Goal: Task Accomplishment & Management: Use online tool/utility

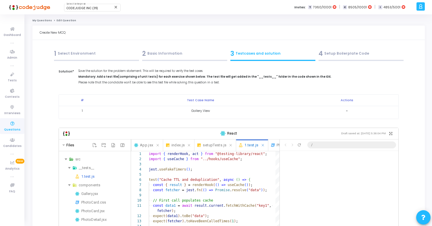
click at [196, 53] on div "2 Basic Information" at bounding box center [184, 53] width 85 height 9
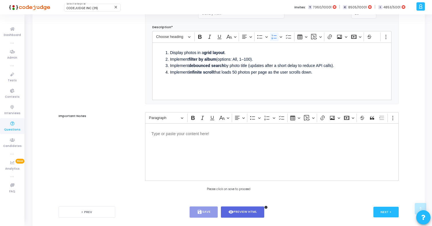
scroll to position [270, 0]
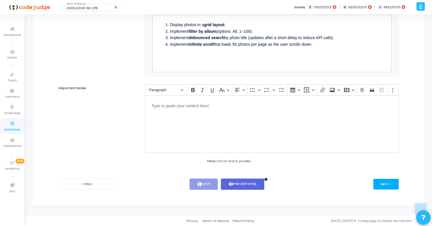
click at [385, 184] on button "Next >" at bounding box center [386, 184] width 26 height 11
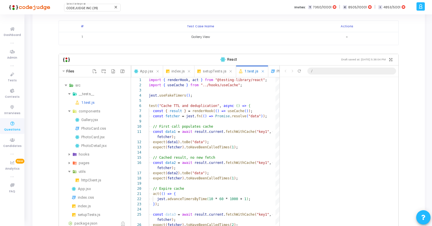
scroll to position [78, 0]
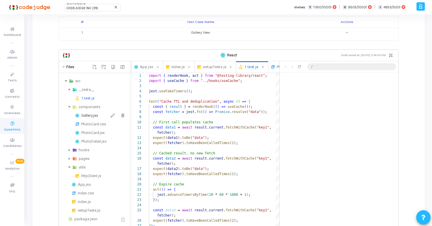
click at [90, 115] on div "Gallery.jsx" at bounding box center [104, 115] width 47 height 7
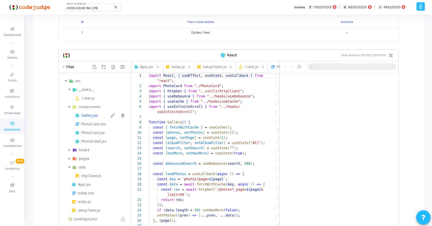
scroll to position [41, 0]
click at [90, 185] on div "App.jsx" at bounding box center [103, 184] width 51 height 7
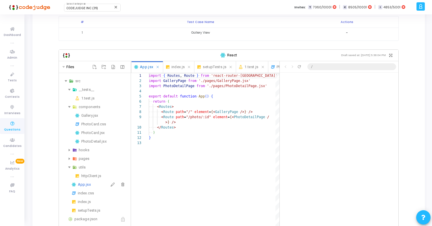
scroll to position [47, 0]
click at [224, 112] on div "import ·‌ { ·‌ Routes , ·‌ Route ·‌ } ·‌ from ·‌ 'react-router-dom' import ·‌ G…" at bounding box center [214, 192] width 131 height 238
click at [88, 159] on div "pages" at bounding box center [104, 158] width 50 height 7
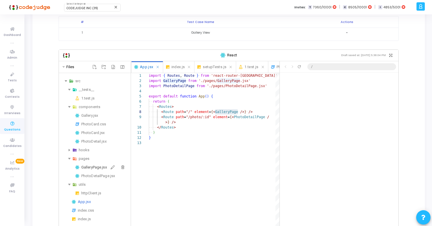
click at [90, 167] on div "GalleryPage.jsx" at bounding box center [104, 167] width 47 height 7
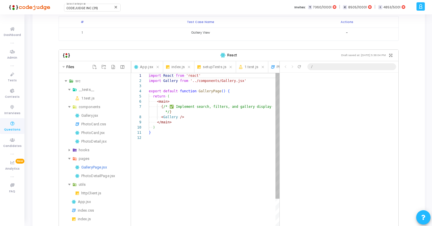
scroll to position [47, 0]
click at [99, 113] on div "Gallery.jsx" at bounding box center [104, 115] width 47 height 7
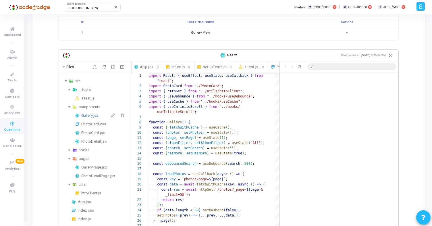
scroll to position [41, 0]
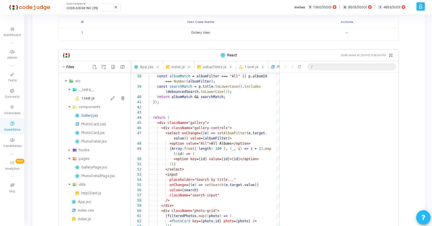
click at [90, 99] on div "1.test.js" at bounding box center [104, 98] width 47 height 7
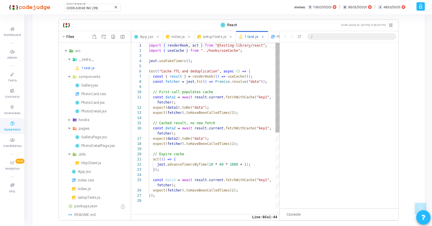
scroll to position [110, 0]
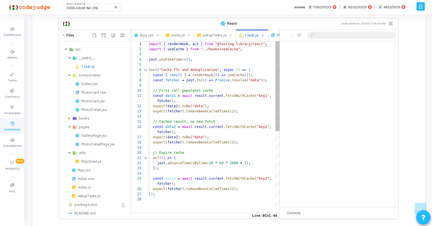
click at [146, 69] on div at bounding box center [145, 69] width 7 height 5
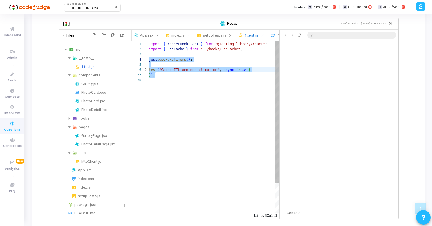
scroll to position [16, 0]
drag, startPoint x: 157, startPoint y: 76, endPoint x: 143, endPoint y: 57, distance: 23.1
click at [149, 57] on div "import ·‌ { ·‌ renderHook , ·‌ act ·‌ } ·‌ from ·‌ "@testing-library/react" ; i…" at bounding box center [214, 144] width 131 height 207
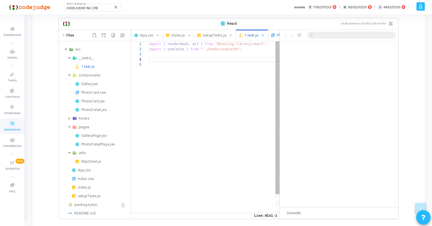
paste textarea "expect(searchInput).toBeInTheDocument(); expect(searchButton).toBeInTheDocument…"
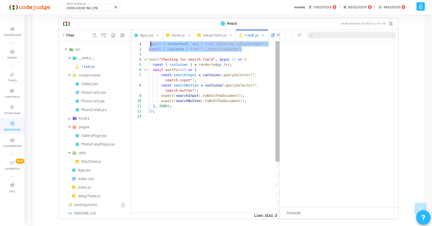
scroll to position [0, 0]
drag, startPoint x: 243, startPoint y: 49, endPoint x: 132, endPoint y: 40, distance: 111.8
click at [149, 41] on div "import ·‌ { ·‌ renderHook , ·‌ act ·‌ } ·‌ from ·‌ "@testing-library/react" ; i…" at bounding box center [214, 163] width 131 height 244
paste textarea ", fireEvent, waitFor, screen } from "@testing-library/react"
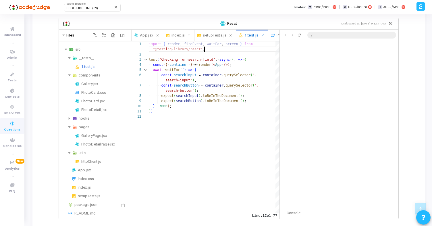
scroll to position [0, 56]
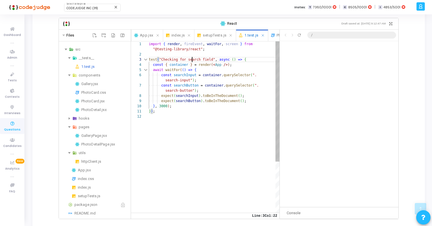
click at [193, 59] on div "import ·‌ { ·‌ render , ·‌ fireEvent , ·‌ waitFor , ·‌ screen ·‌ } ·‌ from ·‌ t…" at bounding box center [214, 163] width 131 height 244
click at [213, 59] on div "import ·‌ { ·‌ render , ·‌ fireEvent , ·‌ waitFor , ·‌ screen ·‌ } ·‌ from ·‌ t…" at bounding box center [214, 163] width 131 height 244
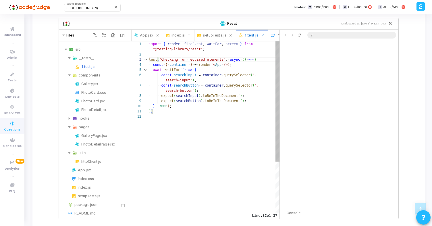
scroll to position [16, 6]
click at [194, 111] on div "import ·‌ { ·‌ render , ·‌ fireEvent , ·‌ waitFor , ·‌ screen ·‌ } ·‌ from ·‌ t…" at bounding box center [214, 163] width 131 height 244
click at [234, 76] on div "import ·‌ { ·‌ render , ·‌ fireEvent , ·‌ waitFor , ·‌ screen ·‌ } ·‌ from ·‌ t…" at bounding box center [214, 163] width 131 height 244
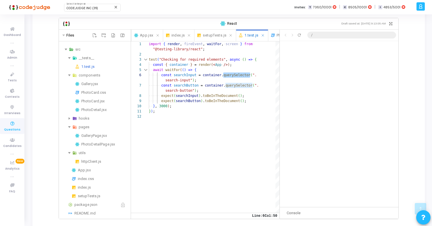
type textarea "import { render, fireEvent, waitFor, screen } from "@testing-library/react"; te…"
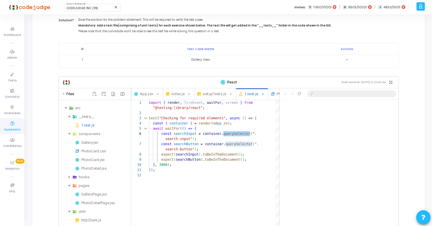
scroll to position [52, 0]
click at [93, 141] on div "Gallery.jsx" at bounding box center [104, 141] width 47 height 7
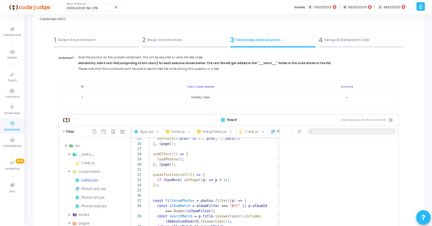
scroll to position [0, 0]
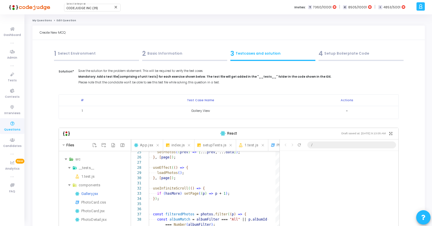
click at [194, 54] on div "2 Basic Information" at bounding box center [184, 53] width 85 height 9
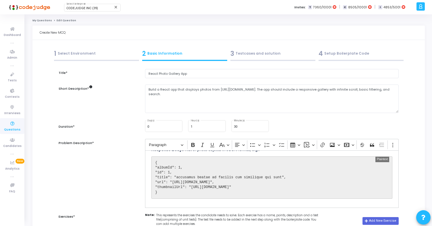
click at [252, 56] on div "3 Testcases and solution" at bounding box center [272, 53] width 85 height 9
type textarea "import React, { useEffect, useState, useCallback } from "react"; import PhotoCa…"
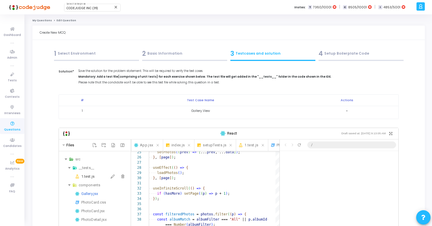
click at [88, 175] on div "1.test.js" at bounding box center [104, 176] width 47 height 7
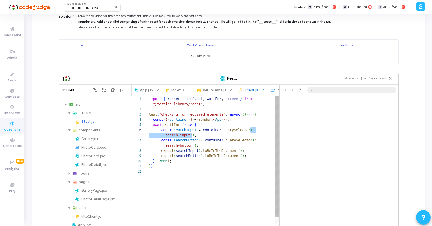
scroll to position [26, 103]
drag, startPoint x: 192, startPoint y: 134, endPoint x: 252, endPoint y: 129, distance: 60.7
click at [252, 129] on div "import ·‌ { ·‌ render , ·‌ fireEvent , ·‌ waitFor , ·‌ screen ·‌ } ·‌ from ·‌ "…" at bounding box center [214, 218] width 131 height 244
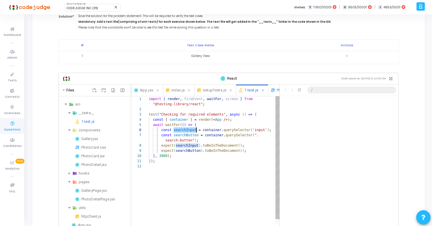
scroll to position [26, 48]
click at [182, 130] on div "import ·‌ { ·‌ render , ·‌ fireEvent , ·‌ waitFor , ·‌ screen ·‌ } ·‌ from ·‌ "…" at bounding box center [214, 215] width 131 height 238
drag, startPoint x: 256, startPoint y: 134, endPoint x: 191, endPoint y: 139, distance: 65.1
click at [191, 139] on div "import ·‌ { ·‌ render , ·‌ fireEvent , ·‌ waitFor , ·‌ screen ·‌ } ·‌ from ·‌ "…" at bounding box center [214, 215] width 131 height 238
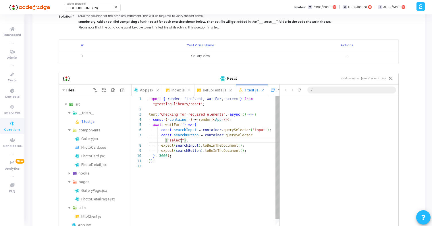
click at [198, 158] on div "import ·‌ { ·‌ render , ·‌ fireEvent , ·‌ waitFor , ·‌ screen ·‌ } ·‌ from ·‌ "…" at bounding box center [214, 215] width 131 height 238
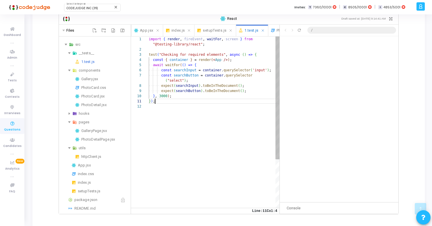
scroll to position [119, 0]
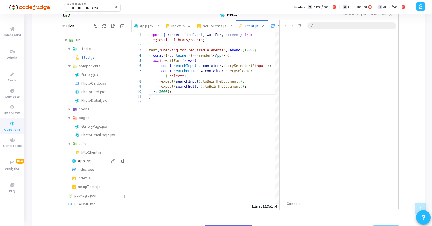
type textarea "expect(searchButton).toBeInTheDocument(); }, 3000); });"
click at [90, 160] on div "App.jsx" at bounding box center [103, 160] width 51 height 7
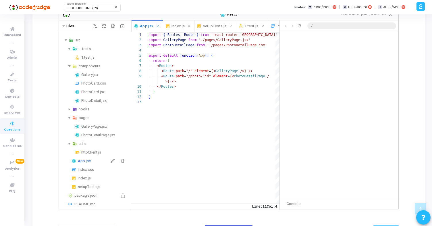
scroll to position [47, 0]
click at [185, 27] on span "index.js" at bounding box center [177, 26] width 13 height 7
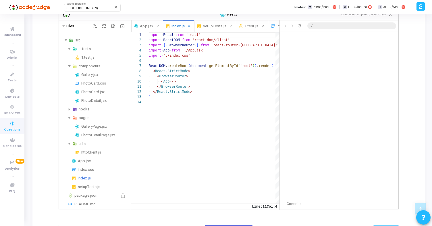
scroll to position [52, 0]
click at [153, 26] on span "App.jsx" at bounding box center [146, 26] width 13 height 7
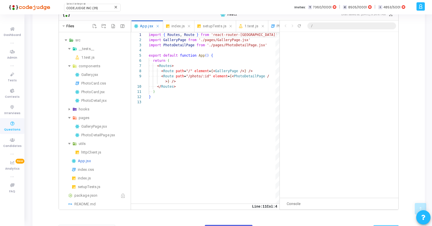
scroll to position [165, 0]
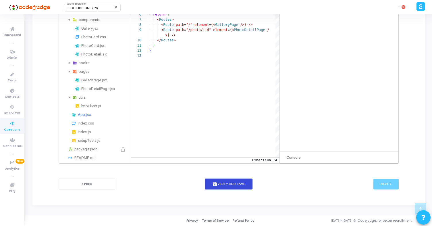
click at [230, 185] on button "save Verify and Save" at bounding box center [229, 183] width 48 height 11
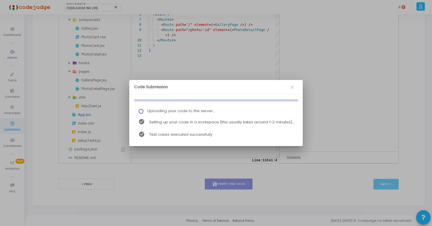
scroll to position [0, 0]
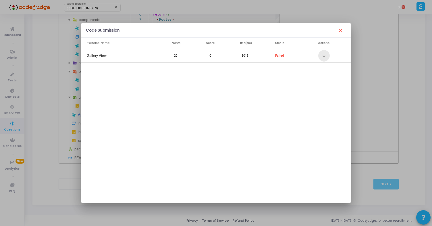
click at [318, 55] on button "expand_more" at bounding box center [323, 55] width 11 height 11
click at [315, 82] on mat-icon "expand_more" at bounding box center [316, 85] width 7 height 7
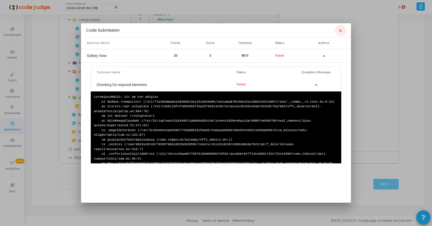
click at [339, 32] on mat-icon "close" at bounding box center [340, 30] width 7 height 7
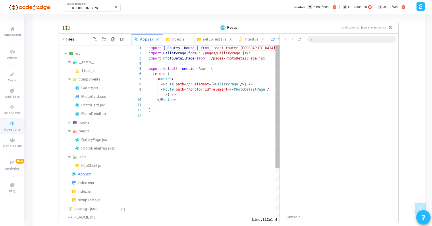
scroll to position [16, 0]
click at [229, 63] on div "import ·‌ { ·‌ Routes , ·‌ Route ·‌ } ·‌ from ·‌ 'react-router-dom' import ·‌ G…" at bounding box center [214, 164] width 131 height 238
paste textarea "import App from "../App";"
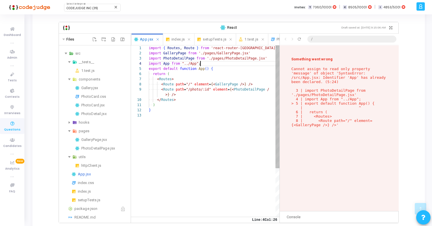
type textarea "import { Routes, Route } from 'react-router-dom' import GalleryPage from './pag…"
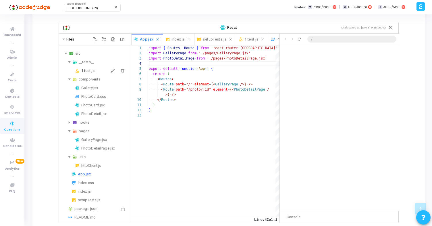
scroll to position [0, 0]
click at [89, 72] on div "1.test.js" at bounding box center [104, 70] width 47 height 7
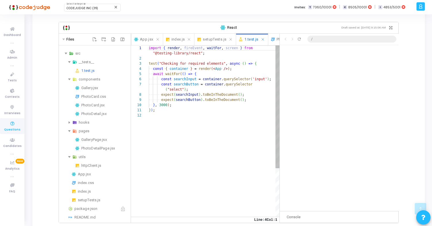
scroll to position [5, 0]
click at [163, 58] on div "import ·‌ { ·‌ render , ·‌ fireEvent , ·‌ waitFor , ·‌ screen ·‌ } ·‌ from ·‌ "…" at bounding box center [214, 164] width 131 height 238
paste textarea "import App from "../App";"
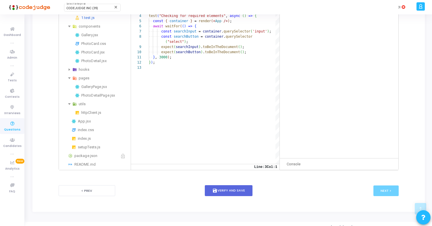
scroll to position [165, 0]
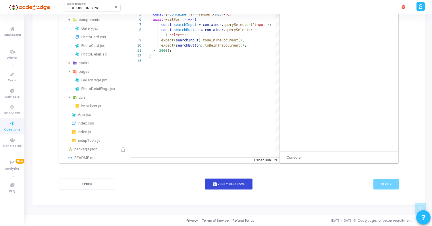
type textarea "import { render, fireEvent, waitFor, screen } from "@testing-library/react"; im…"
click at [229, 183] on button "save Verify and Save" at bounding box center [229, 183] width 48 height 11
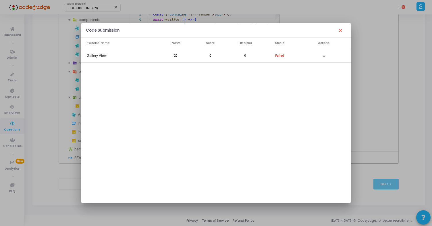
click at [295, 56] on mat-cell "Failed" at bounding box center [279, 55] width 35 height 11
click at [322, 55] on mat-icon "expand_more" at bounding box center [323, 56] width 7 height 7
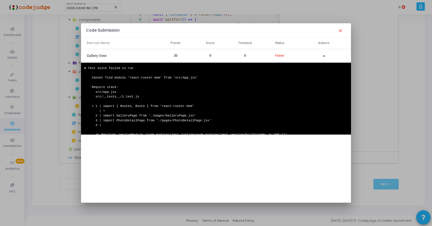
click at [366, 137] on div at bounding box center [216, 113] width 432 height 226
click at [339, 32] on mat-icon "close" at bounding box center [340, 30] width 7 height 7
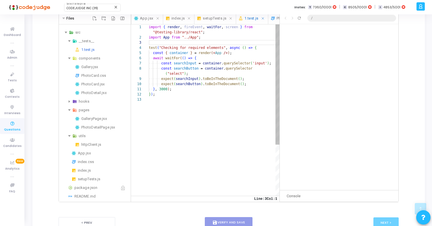
scroll to position [120, 0]
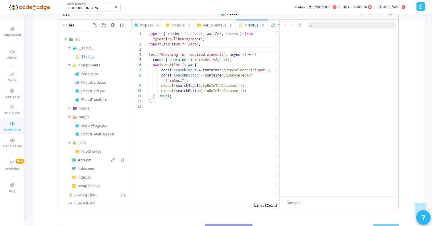
click at [87, 159] on div "App.jsx" at bounding box center [103, 160] width 51 height 7
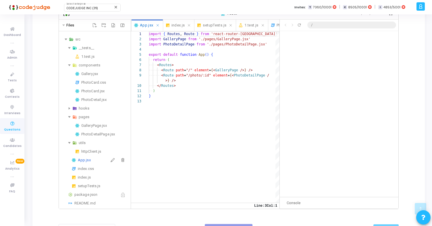
scroll to position [47, 0]
click at [86, 53] on div "__tests__ 1.test.js" at bounding box center [94, 53] width 67 height 16
click at [86, 56] on div "1.test.js" at bounding box center [104, 56] width 47 height 7
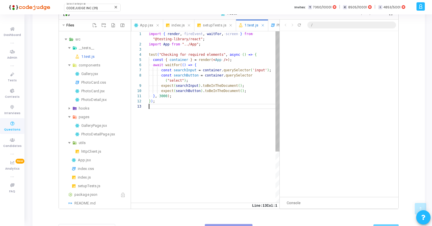
scroll to position [21, 0]
click at [202, 121] on div "import ·‌ { ·‌ render , ·‌ fireEvent , ·‌ waitFor , ·‌ screen ·‌ } ·‌ from ·‌ "…" at bounding box center [214, 153] width 131 height 244
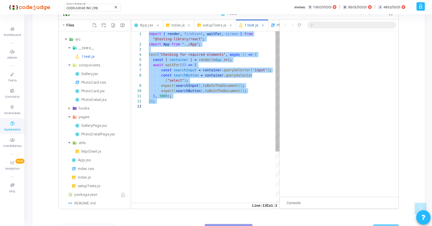
click at [198, 93] on div "import ·‌ { ·‌ render , ·‌ fireEvent , ·‌ waitFor , ·‌ screen ·‌ } ·‌ from ·‌ "…" at bounding box center [214, 153] width 131 height 244
type textarea "expect(searchInput).toBeInTheDocument(); expect(searchButton).toBeInTheDocument…"
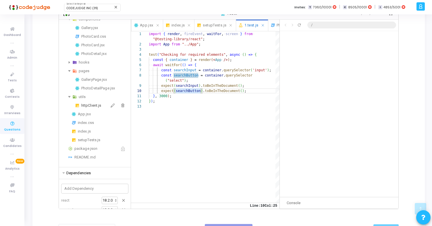
scroll to position [49, 0]
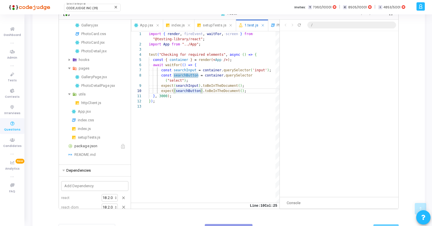
click at [89, 147] on div "package.json" at bounding box center [101, 145] width 54 height 7
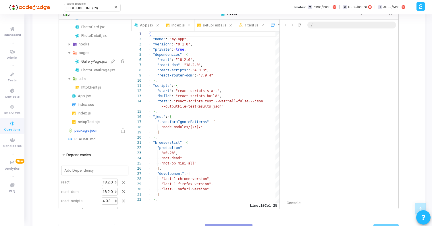
scroll to position [0, 0]
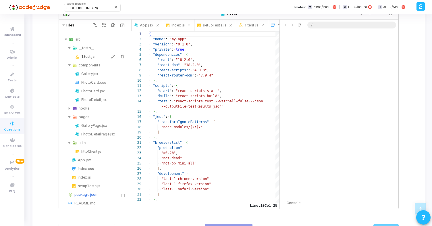
click at [89, 57] on div "1.test.js" at bounding box center [104, 56] width 47 height 7
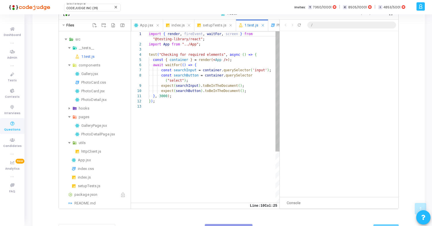
scroll to position [16, 108]
click at [262, 55] on div "import ·‌ { ·‌ render , ·‌ fireEvent , ·‌ waitFor , ·‌ screen ·‌ } ·‌ from ·‌ "…" at bounding box center [214, 153] width 131 height 244
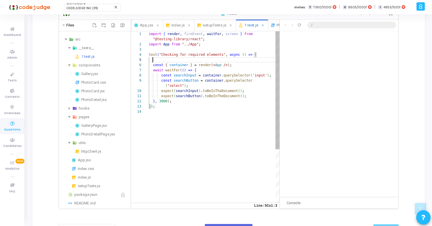
paste textarea "import { MemoryRouter } from "react-router-dom";"
click at [175, 49] on div "import ·‌ { ·‌ render , ·‌ fireEvent , ·‌ waitFor , ·‌ screen ·‌ } ·‌ from ·‌ "…" at bounding box center [214, 155] width 131 height 249
paste textarea "import { MemoryRouter } from "react-router-dom";"
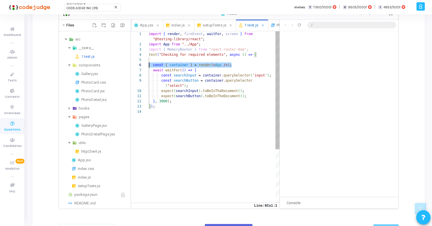
scroll to position [26, 0]
drag, startPoint x: 235, startPoint y: 64, endPoint x: 142, endPoint y: 63, distance: 92.8
click at [149, 63] on div "import ·‌ { ·‌ render , ·‌ fireEvent , ·‌ waitFor , ·‌ screen ·‌ } ·‌ from ·‌ "…" at bounding box center [214, 155] width 131 height 249
paste textarea "); await waitFor(() => { const searchInput = container.querySelector('input'); …"
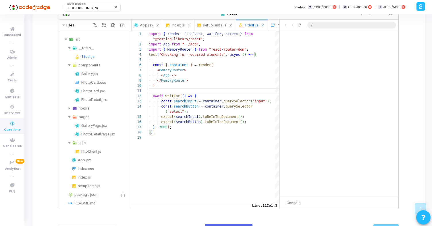
scroll to position [165, 0]
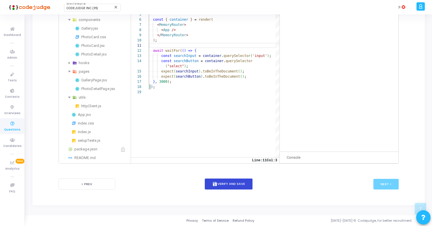
type textarea "); await waitFor(() => { const searchInput = container.querySelector('input'); …"
click at [227, 182] on button "save Verify and Save" at bounding box center [229, 183] width 48 height 11
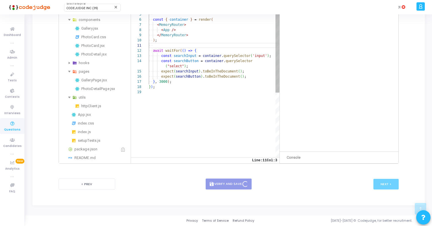
scroll to position [0, 0]
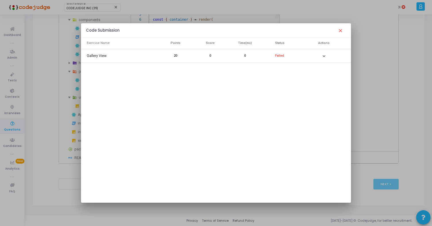
click at [325, 54] on mat-icon "expand_more" at bounding box center [323, 56] width 7 height 7
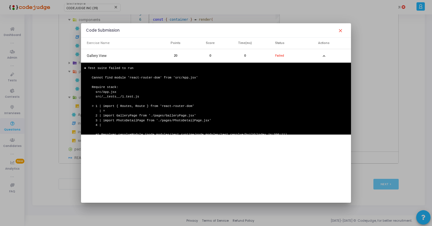
scroll to position [20, 0]
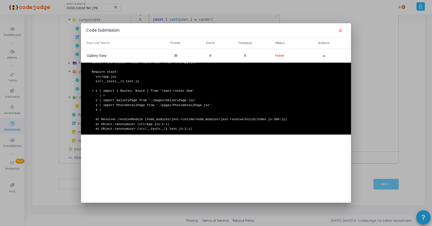
drag, startPoint x: 90, startPoint y: 69, endPoint x: 129, endPoint y: 142, distance: 82.6
click at [129, 142] on div "Exercise Name Points Score Time(ms) Status Actions Gallery View 20 0 0 Failed e…" at bounding box center [216, 120] width 270 height 165
copy pre "Test suite failed to run Cannot find module 'react-router-dom' from 'src/App.js…"
click at [342, 31] on mat-icon "close" at bounding box center [340, 30] width 7 height 7
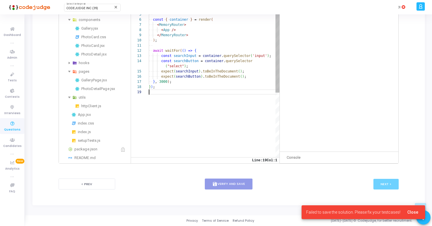
scroll to position [0, 0]
click at [208, 92] on div "import ·‌ { ·‌ render , ·‌ fireEvent , ·‌ waitFor , ·‌ screen ·‌ } ·‌ from ·‌ "…" at bounding box center [214, 123] width 131 height 275
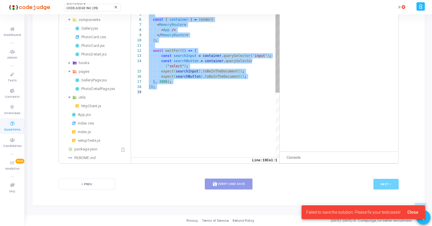
paste textarea "expect(searchSelect).toBeInTheDocument(); }, { timeout: 3000 }); });"
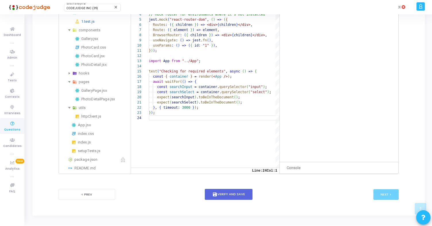
scroll to position [165, 0]
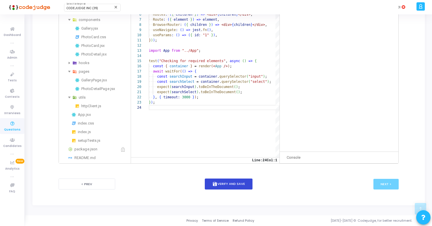
click at [228, 184] on button "save Verify and Save" at bounding box center [229, 183] width 48 height 11
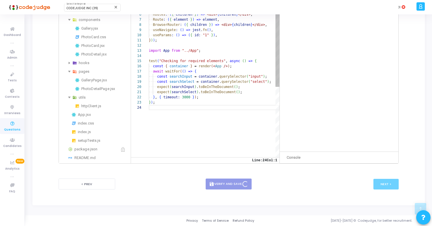
scroll to position [0, 0]
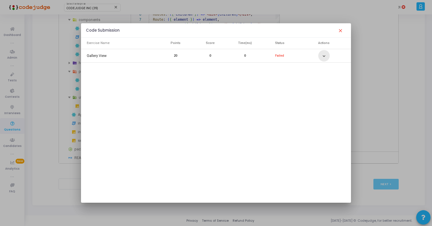
click at [319, 58] on button "expand_more" at bounding box center [323, 55] width 11 height 11
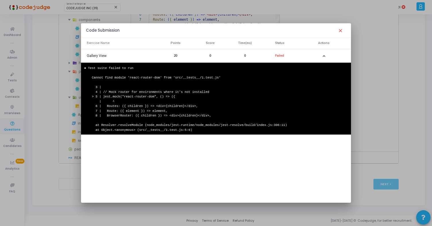
click at [359, 135] on div at bounding box center [216, 113] width 432 height 226
drag, startPoint x: 89, startPoint y: 67, endPoint x: 232, endPoint y: 138, distance: 159.5
click at [232, 138] on div "Exercise Name Points Score Time(ms) Status Actions Gallery View 20 0 0 Failed e…" at bounding box center [216, 120] width 270 height 165
copy pre "Test suite failed to run Cannot find module 'react-router-dom' from 'src/__test…"
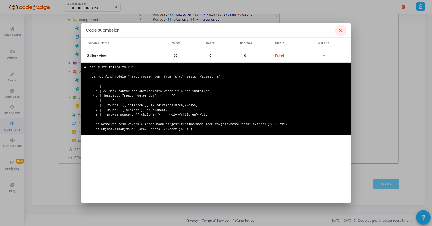
click at [341, 32] on mat-icon "close" at bounding box center [340, 30] width 7 height 7
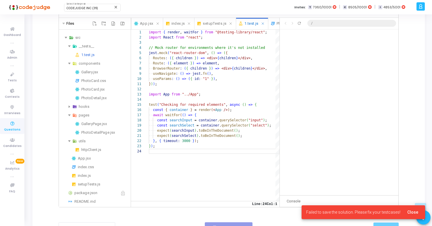
scroll to position [114, 0]
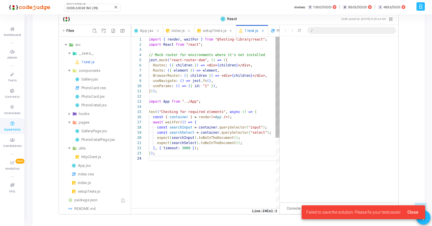
click at [238, 163] on div "import ·‌ { ·‌ render , ·‌ waitFor ·‌ } ·‌ from ·‌ "@testing-library/react" ; i…" at bounding box center [214, 182] width 131 height 290
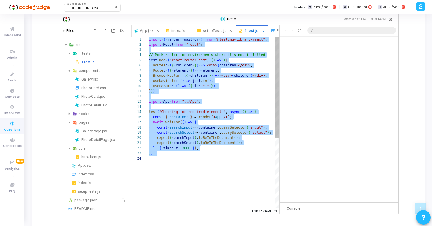
paste textarea "expect(searchSelect).toBeInTheDocument(); }, { timeout: 3000 }"
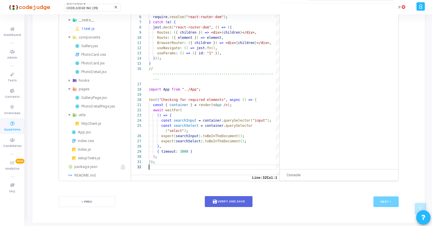
scroll to position [158, 0]
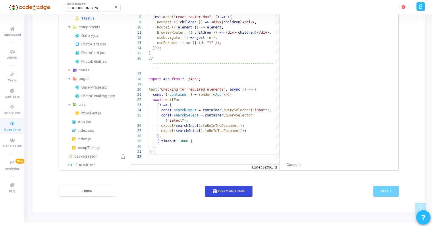
click at [233, 192] on button "save Verify and Save" at bounding box center [229, 191] width 48 height 11
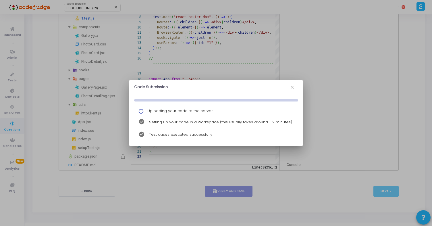
scroll to position [0, 0]
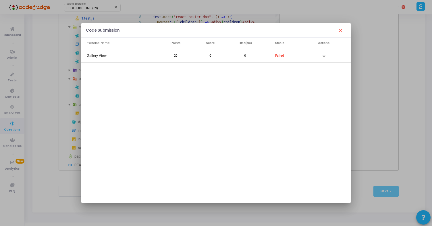
click at [323, 58] on mat-icon "expand_more" at bounding box center [323, 56] width 7 height 7
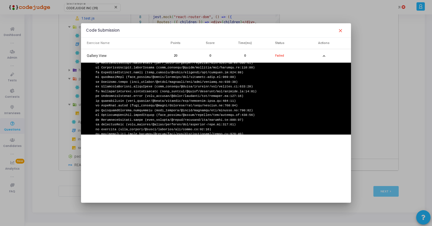
scroll to position [228, 0]
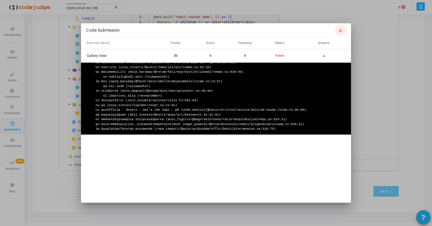
click at [339, 28] on mat-icon "close" at bounding box center [340, 30] width 7 height 7
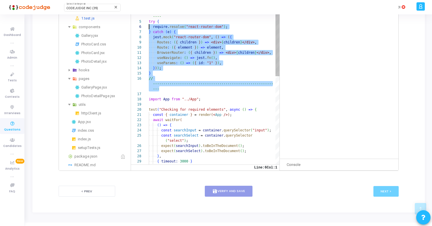
scroll to position [21, 0]
drag, startPoint x: 162, startPoint y: 89, endPoint x: 142, endPoint y: 20, distance: 72.4
click at [149, 21] on div "// ·‌ ---- ·‌ Fallback ·‌ for ·‌ environments ·‌ missing ·‌ react-router-[GEOGR…" at bounding box center [214, 169] width 131 height 352
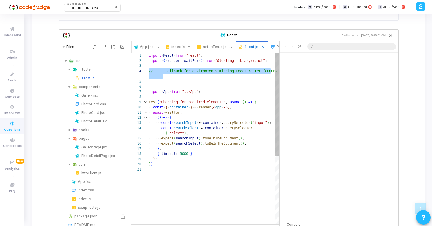
scroll to position [16, 0]
drag, startPoint x: 166, startPoint y: 81, endPoint x: 136, endPoint y: 69, distance: 32.7
click at [149, 69] on div "// ·‌ ---- ·‌ Fallback ·‌ for ·‌ environments ·‌ missing ·‌ react-router-[GEOGR…" at bounding box center [214, 195] width 131 height 285
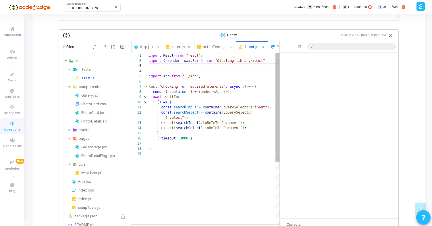
scroll to position [10, 0]
type textarea "import React from "react"; import { render, waitFor } from "@testing-library/re…"
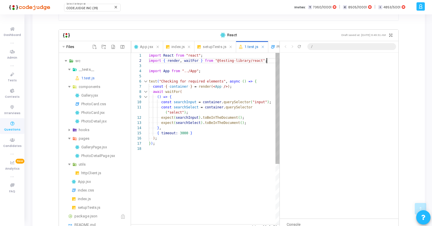
scroll to position [5, 118]
click at [89, 95] on div "Gallery.jsx" at bounding box center [104, 95] width 47 height 7
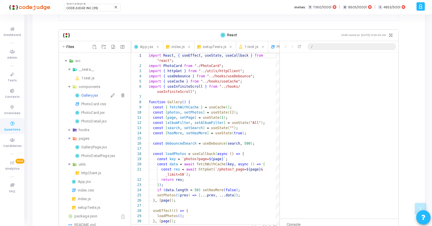
scroll to position [41, 0]
click at [89, 146] on div "GalleryPage.jsx" at bounding box center [104, 147] width 47 height 7
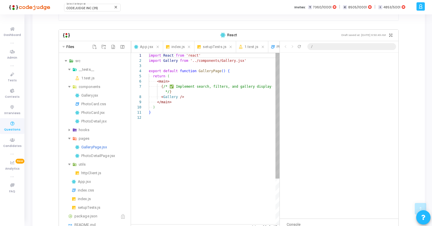
scroll to position [47, 0]
click at [211, 71] on div "import ·‌ React ·‌ from ·‌ 'react' import ·‌ Gallery ·‌ from ·‌ '../components/…" at bounding box center [214, 169] width 131 height 233
click at [87, 77] on div "1.test.js" at bounding box center [104, 78] width 47 height 7
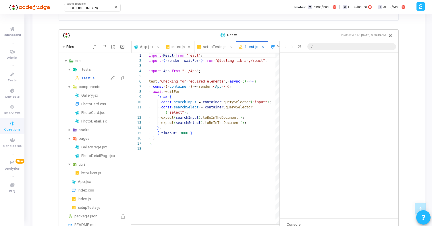
scroll to position [52, 0]
click at [217, 86] on div "import ·‌ React ·‌ from ·‌ "react" ; import ·‌ { ·‌ render , ·‌ waitFor ·‌ } ·‌…" at bounding box center [214, 185] width 131 height 264
paste textarea "GalleryPage"
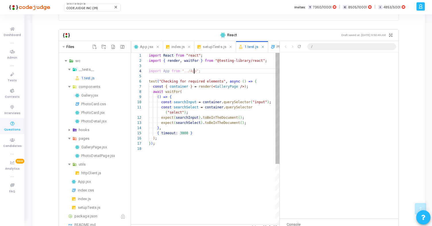
click at [193, 70] on div "import ·‌ React ·‌ from ·‌ "react" ; import ·‌ { ·‌ render , ·‌ waitFor ·‌ } ·‌…" at bounding box center [214, 185] width 131 height 264
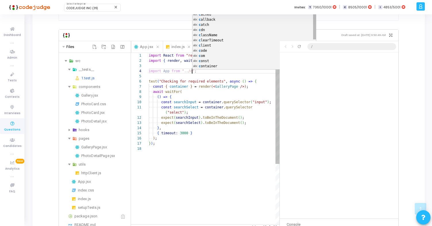
scroll to position [16, 43]
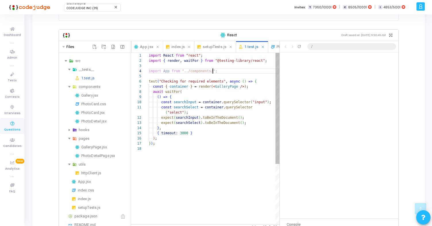
paste textarea "GalleryPage"
click at [166, 71] on div "import ·‌ React ·‌ from ·‌ "react" ; import ·‌ { ·‌ render , ·‌ waitFor ·‌ } ·‌…" at bounding box center [214, 185] width 131 height 264
paste textarea "GalleryPage"
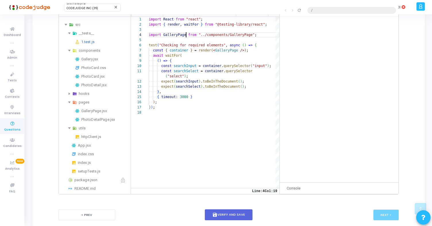
scroll to position [165, 0]
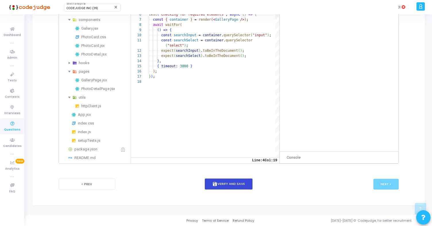
click at [223, 184] on button "save Verify and Save" at bounding box center [229, 183] width 48 height 11
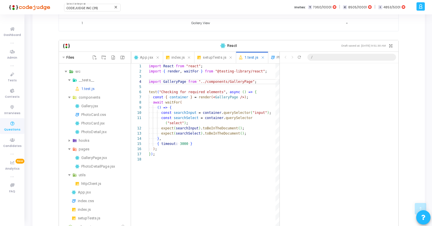
scroll to position [0, 0]
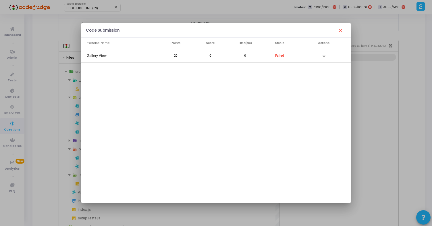
click at [328, 57] on button "expand_more" at bounding box center [323, 55] width 11 height 11
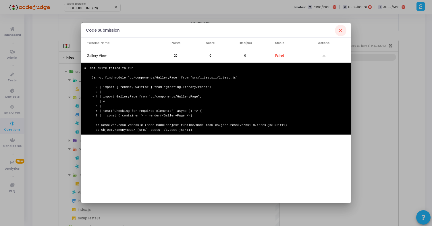
click at [340, 30] on mat-icon "close" at bounding box center [340, 30] width 7 height 7
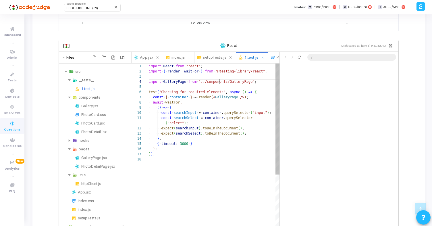
scroll to position [16, 70]
click at [218, 83] on div "import ·‌ React ·‌ from ·‌ "react" ; import ·‌ { ·‌ render , ·‌ waitFor ·‌ } ·‌…" at bounding box center [214, 195] width 131 height 264
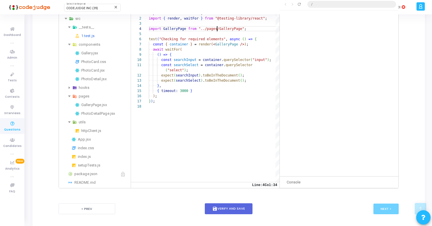
scroll to position [165, 0]
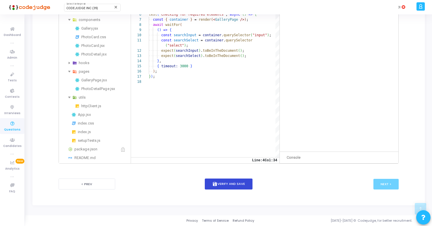
type textarea "import React from "react"; import { render, waitFor } from "@testing-library/re…"
click at [229, 183] on button "save Verify and Save" at bounding box center [229, 183] width 48 height 11
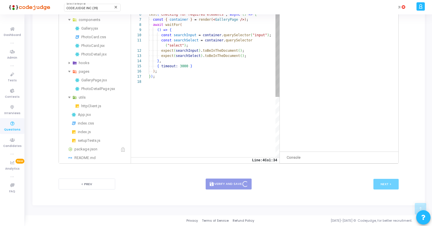
scroll to position [0, 0]
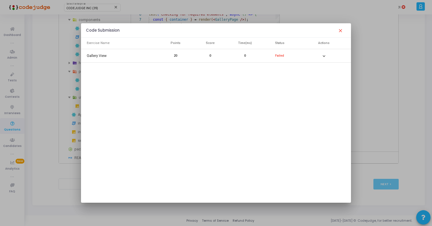
click at [329, 60] on div "expand_more" at bounding box center [323, 55] width 11 height 11
click at [325, 59] on mat-icon "expand_more" at bounding box center [323, 56] width 7 height 7
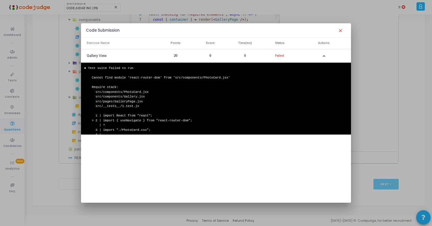
drag, startPoint x: 89, startPoint y: 67, endPoint x: 159, endPoint y: 128, distance: 93.1
click at [159, 128] on div "● Test suite failed to run Cannot find module 'react-router-dom' from 'src/comp…" at bounding box center [216, 118] width 264 height 104
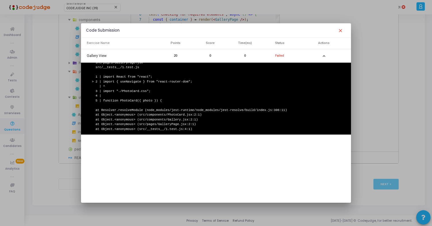
drag, startPoint x: 87, startPoint y: 68, endPoint x: 176, endPoint y: 146, distance: 118.2
click at [176, 146] on div "Exercise Name Points Score Time(ms) Status Actions Gallery View 20 0 0 Failed e…" at bounding box center [216, 120] width 270 height 165
copy pre "● Test suite failed to run Cannot find module 'react-router-dom' from 'src/comp…"
click at [341, 28] on mat-icon "close" at bounding box center [340, 30] width 7 height 7
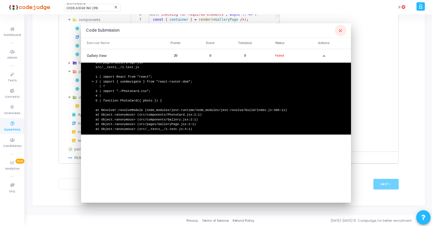
scroll to position [165, 0]
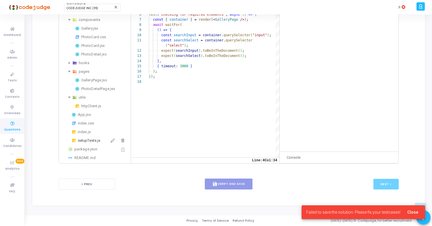
click at [90, 140] on div "setupTests.js" at bounding box center [103, 140] width 51 height 7
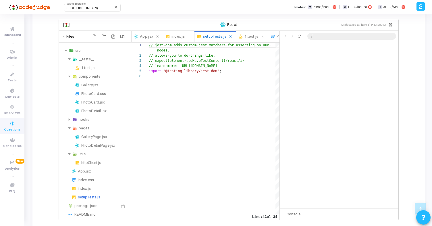
scroll to position [107, 0]
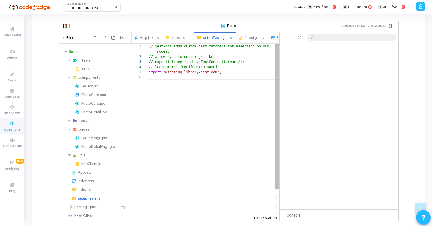
click at [215, 115] on div "// ·‌ jest-dom ·‌ adds ·‌ custom ·‌ jest ·‌ matchers ·‌ for ·‌ asserting ·‌ on …" at bounding box center [214, 145] width 131 height 202
paste textarea "Routes: ({ children }) => <div>{children}</div>, Route: ({ element }) => elemen…"
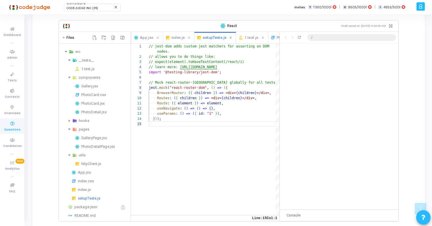
type textarea "Routes: ({ children }) => <div>{children}</div>, Route: ({ element }) => elemen…"
click at [88, 172] on div "App.jsx" at bounding box center [103, 172] width 51 height 7
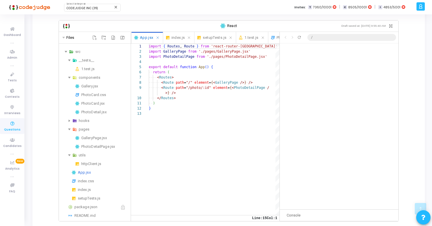
scroll to position [47, 0]
click at [89, 197] on div "setupTests.js" at bounding box center [103, 198] width 51 height 7
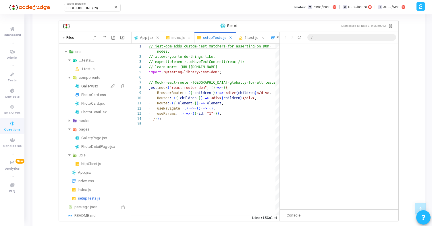
click at [89, 85] on div "Gallery.jsx" at bounding box center [104, 86] width 47 height 7
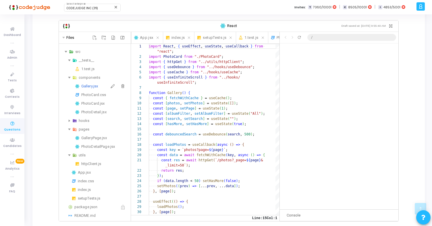
scroll to position [41, 0]
click at [92, 69] on div "1.test.js" at bounding box center [104, 68] width 47 height 7
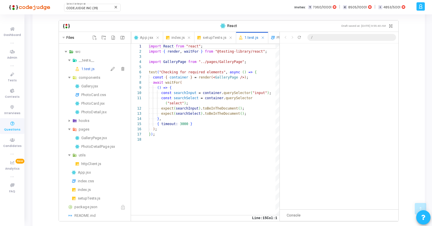
scroll to position [52, 0]
click at [193, 132] on div "import ·‌ React ·‌ from ·‌ "react" ; import ·‌ { ·‌ render , ·‌ waitFor ·‌ } ·‌…" at bounding box center [214, 176] width 131 height 264
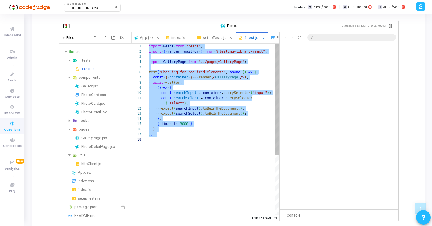
paste textarea "}, { timeout: 3000 }"
type textarea "}, { timeout: 3000 }); });"
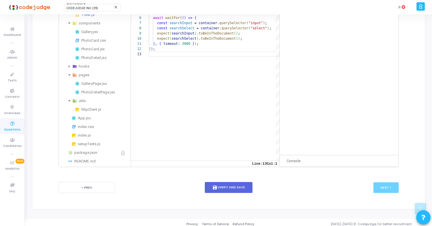
scroll to position [165, 0]
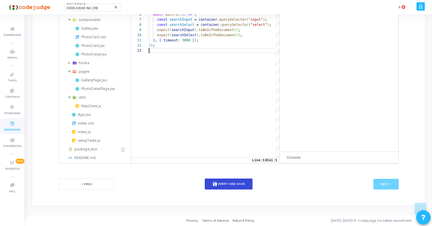
click at [231, 183] on button "save Verify and Save" at bounding box center [229, 183] width 48 height 11
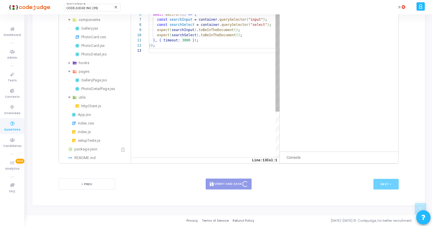
scroll to position [0, 0]
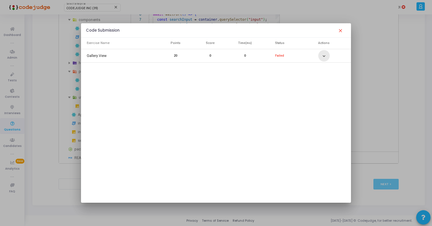
click at [325, 54] on mat-icon "expand_more" at bounding box center [323, 56] width 7 height 7
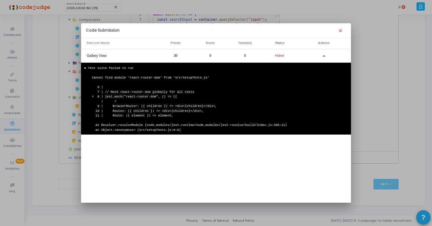
click at [341, 31] on mat-icon "close" at bounding box center [340, 30] width 7 height 7
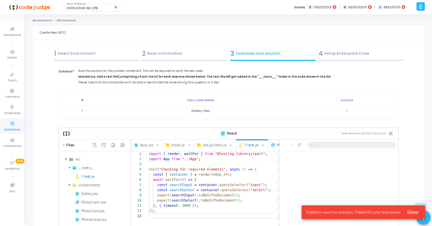
scroll to position [165, 0]
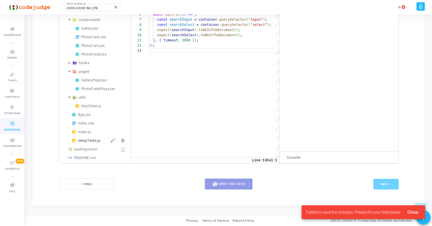
click at [84, 142] on div "setupTests.js" at bounding box center [103, 140] width 51 height 7
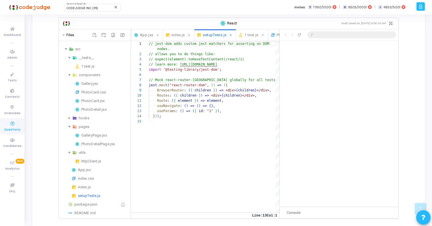
scroll to position [109, 0]
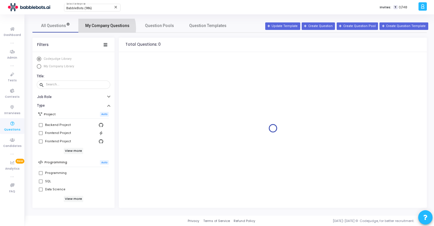
click at [101, 28] on span "My Company Questions" at bounding box center [107, 26] width 44 height 6
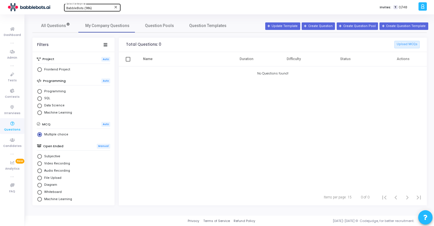
click at [91, 9] on div "BabbleBots (986)" at bounding box center [89, 8] width 47 height 3
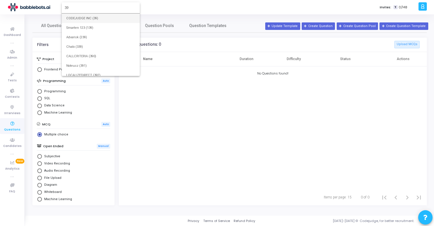
type input "39"
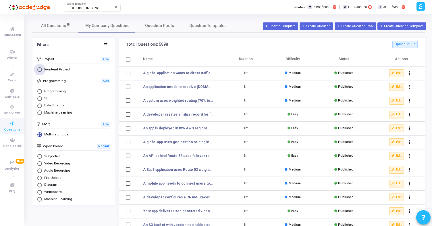
click at [59, 70] on span "Frontend Project" at bounding box center [56, 69] width 28 height 5
click at [42, 70] on input "Frontend Project" at bounding box center [39, 69] width 5 height 5
radio input "true"
radio input "false"
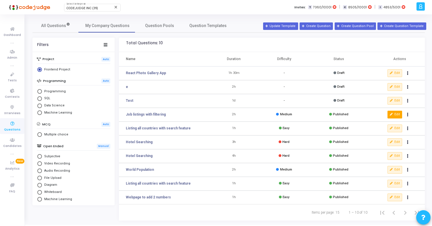
click at [392, 115] on icon at bounding box center [391, 114] width 3 height 3
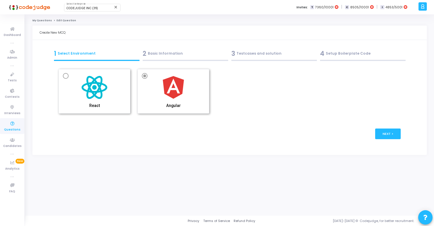
click at [171, 52] on div "2 Basic Information" at bounding box center [186, 53] width 86 height 9
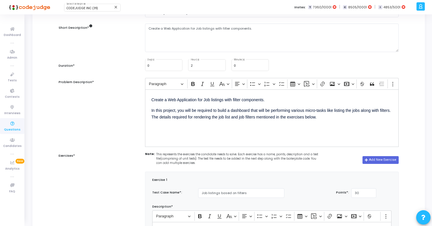
scroll to position [21, 0]
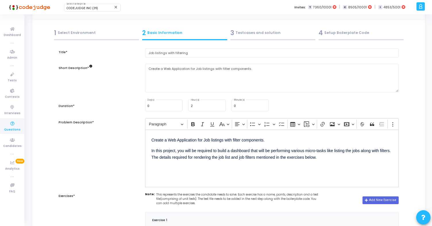
click at [259, 30] on div "3 Testcases and solution" at bounding box center [272, 32] width 85 height 9
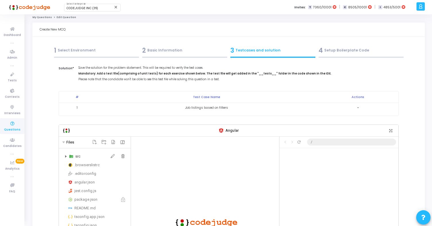
scroll to position [0, 0]
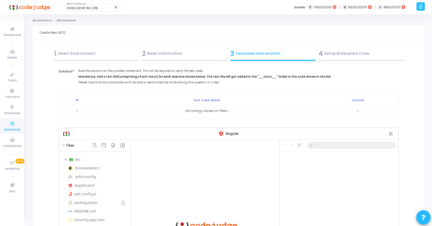
click at [74, 163] on div "src .browserslistrc .editorconfig angular.json jest.config.js package.json READ…" at bounding box center [94, 198] width 67 height 84
click at [78, 157] on div "src" at bounding box center [101, 159] width 53 height 7
click at [87, 167] on div "__tests__" at bounding box center [104, 167] width 50 height 7
click at [87, 174] on div "1.spec.ts" at bounding box center [104, 176] width 47 height 7
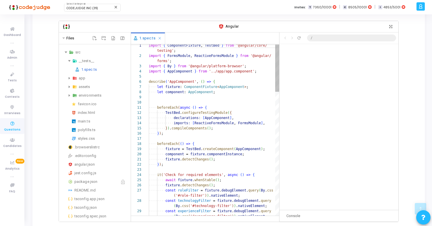
scroll to position [114, 0]
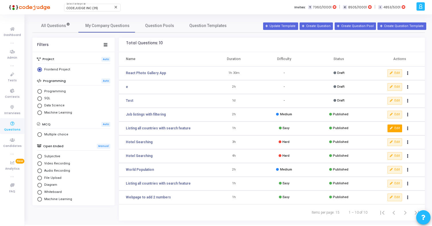
click at [396, 126] on button "Edit" at bounding box center [394, 127] width 15 height 7
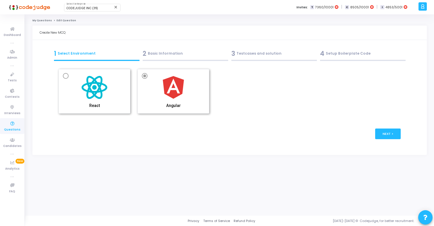
click at [170, 53] on div "2 Basic Information" at bounding box center [186, 53] width 86 height 9
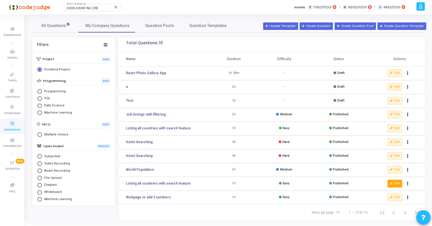
click at [397, 183] on button "Edit" at bounding box center [394, 182] width 15 height 7
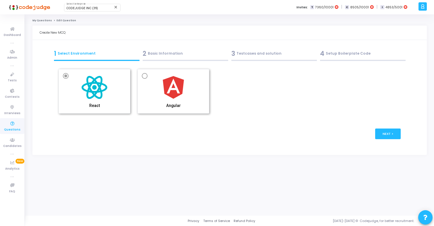
click at [188, 57] on div "2 Basic Information" at bounding box center [186, 53] width 86 height 9
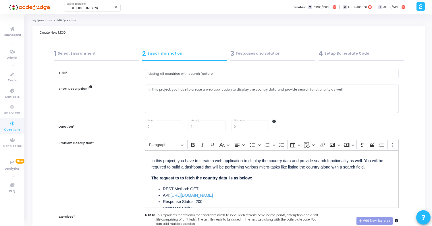
click at [258, 49] on div "3 Testcases and solution" at bounding box center [272, 53] width 85 height 9
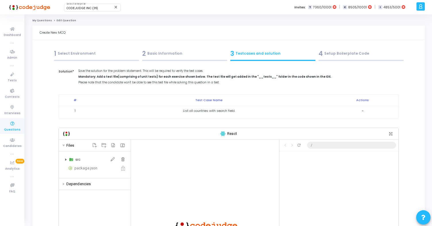
click at [76, 159] on div "src" at bounding box center [101, 159] width 53 height 7
click at [85, 166] on div "__tests__" at bounding box center [104, 168] width 50 height 7
click at [91, 177] on div "1.test.js" at bounding box center [104, 176] width 47 height 7
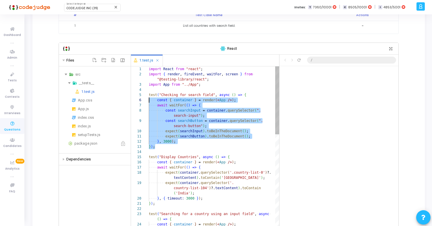
scroll to position [21, 0]
drag, startPoint x: 155, startPoint y: 147, endPoint x: 138, endPoint y: 94, distance: 56.3
type textarea "import React from "react"; import { render, fireEvent, waitFor, screen } from "…"
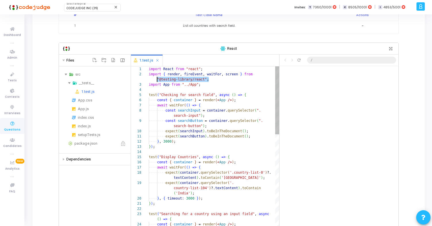
scroll to position [5, 0]
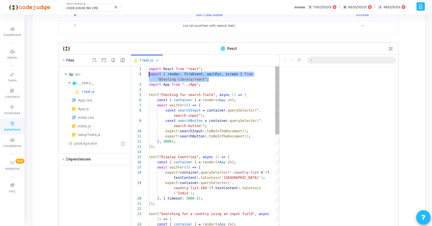
drag, startPoint x: 210, startPoint y: 79, endPoint x: 130, endPoint y: 74, distance: 80.6
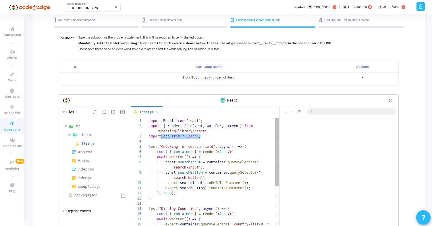
scroll to position [10, 0]
drag, startPoint x: 203, startPoint y: 136, endPoint x: 147, endPoint y: 137, distance: 55.4
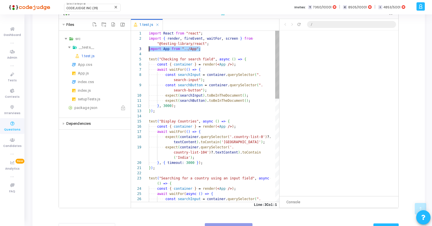
scroll to position [112, 0]
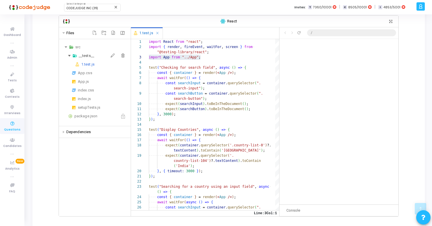
click at [68, 54] on div "__tests__" at bounding box center [94, 55] width 67 height 7
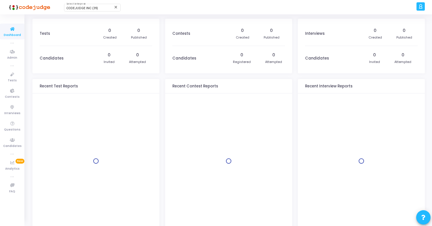
click at [420, 7] on icon at bounding box center [420, 6] width 4 height 7
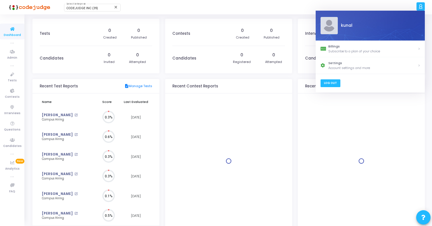
click at [328, 85] on link "Log Out" at bounding box center [330, 83] width 20 height 8
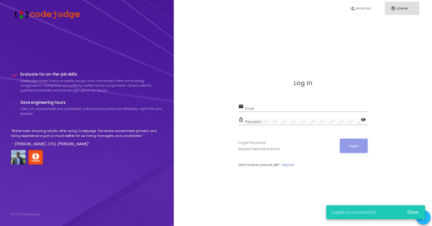
click at [272, 110] on div "Email" at bounding box center [306, 107] width 122 height 9
click at [272, 107] on input "Email" at bounding box center [306, 109] width 122 height 4
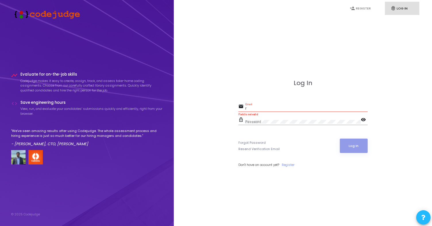
type input "rajat@codejudge.io"
click at [362, 146] on button "Log In" at bounding box center [354, 145] width 28 height 14
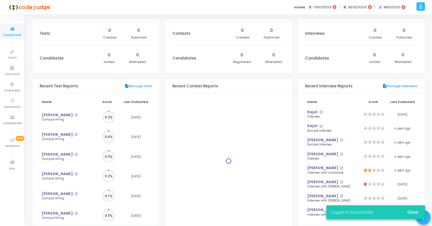
scroll to position [13, 6]
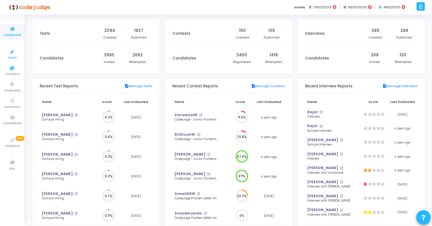
click at [12, 58] on span "Tests" at bounding box center [12, 57] width 9 height 5
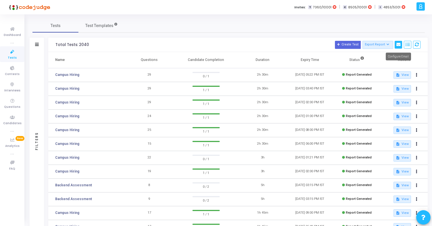
click at [397, 46] on icon at bounding box center [398, 45] width 4 height 4
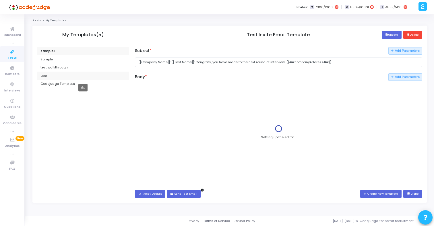
click at [51, 74] on div "abc" at bounding box center [83, 76] width 92 height 8
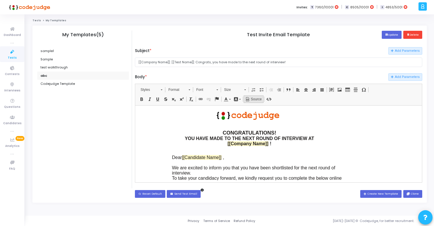
click at [252, 101] on span "Source" at bounding box center [256, 99] width 12 height 5
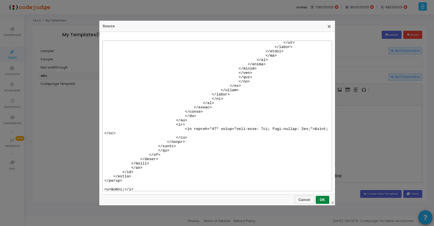
click at [243, 128] on textarea at bounding box center [218, 115] width 230 height 150
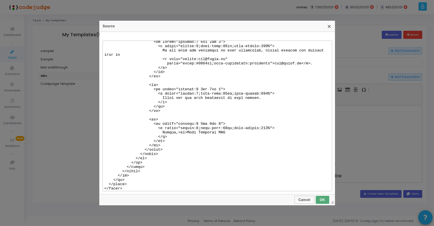
type textarea "<table width="100%" cellspacing="0" cellpadding="0" role="none" style="backgrou…"
click at [321, 200] on span "OK" at bounding box center [322, 200] width 12 height 4
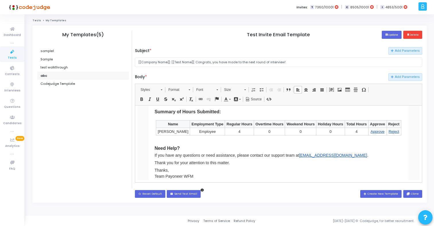
scroll to position [61, 0]
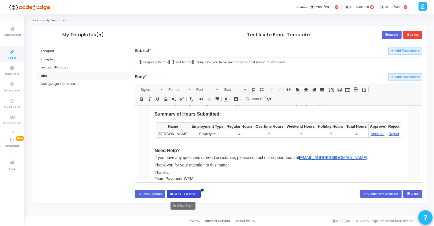
click at [183, 196] on button "email Send Test Email" at bounding box center [184, 194] width 34 height 8
